Goal: Transaction & Acquisition: Purchase product/service

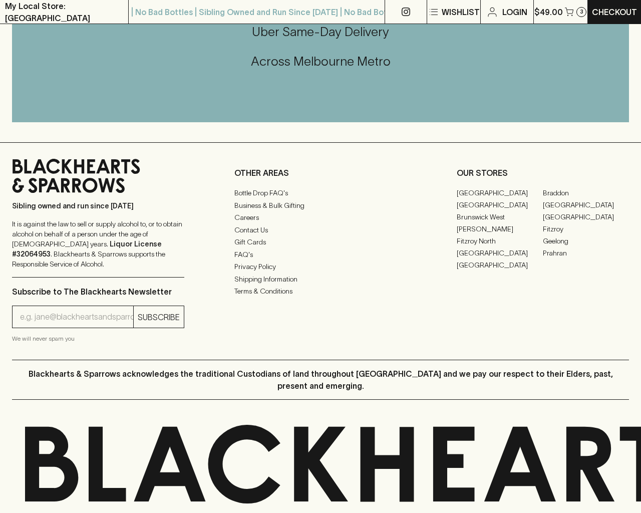
scroll to position [1008, 0]
type input "[EMAIL_ADDRESS]"
type input "1"
type input "e"
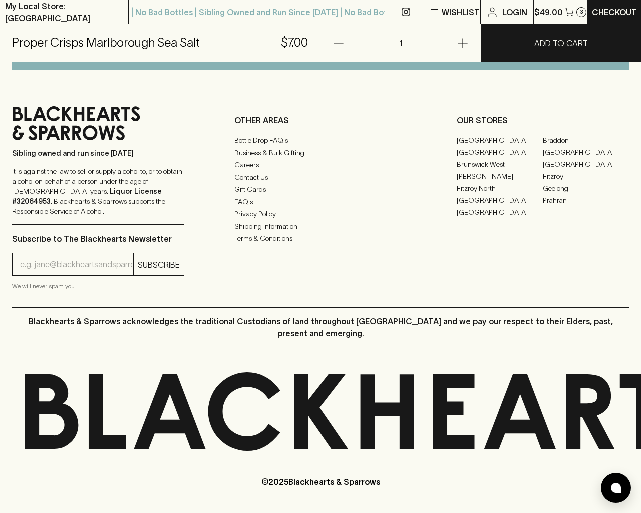
scroll to position [647, 0]
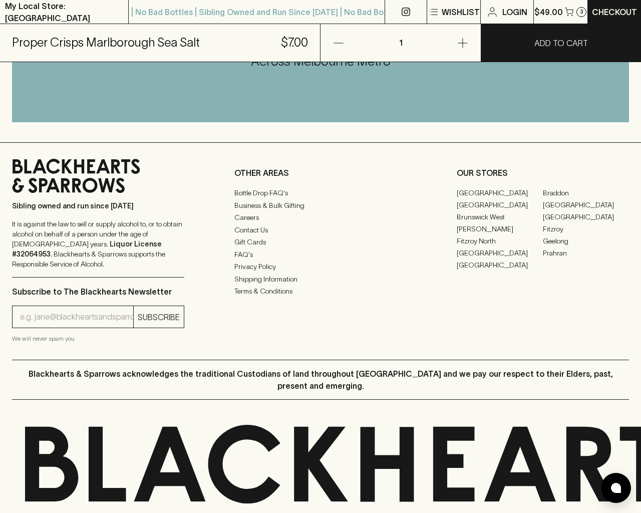
type input "e"
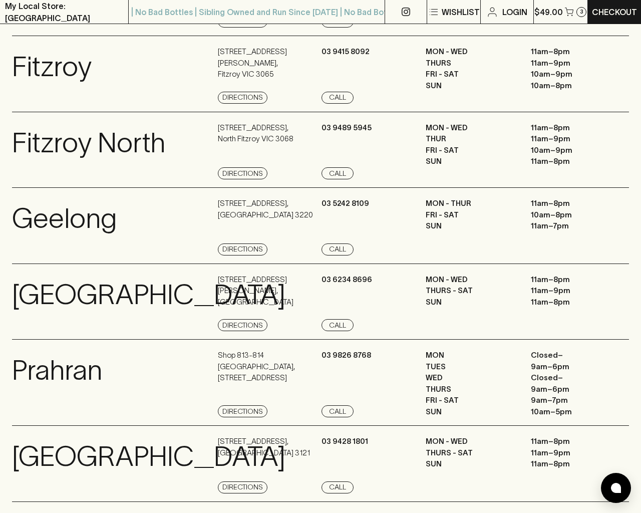
scroll to position [1346, 0]
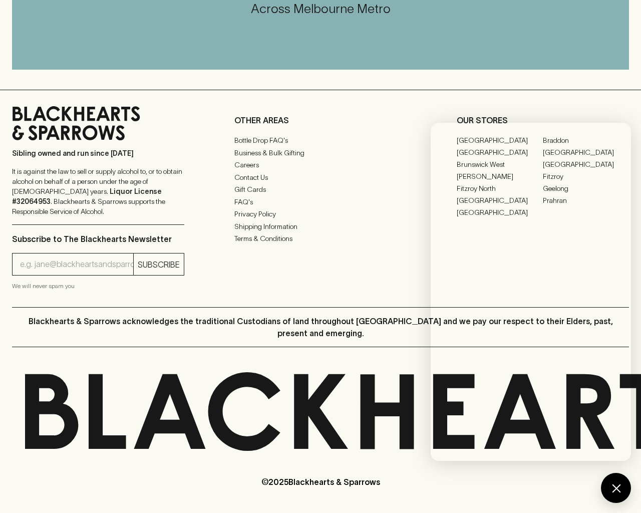
scroll to position [531, 0]
